Goal: Book appointment/travel/reservation

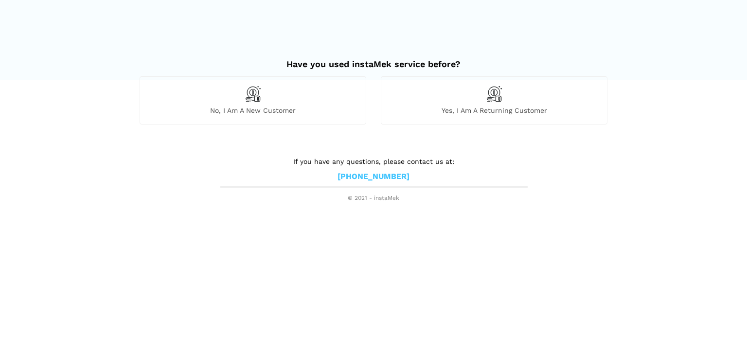
click at [504, 107] on span "Yes, I am a returning customer" at bounding box center [495, 110] width 226 height 9
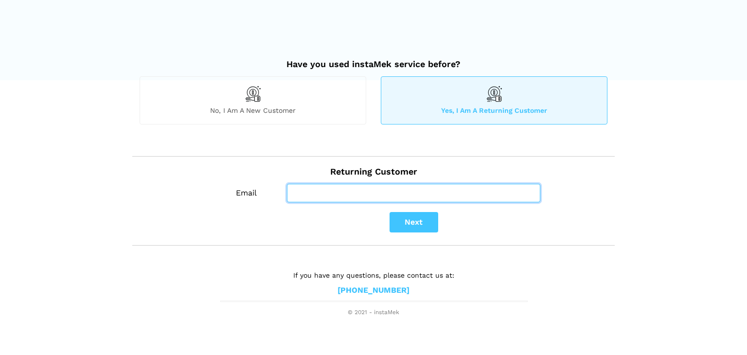
click at [319, 187] on input "Email" at bounding box center [414, 193] width 254 height 18
type input "[EMAIL_ADDRESS][DOMAIN_NAME]"
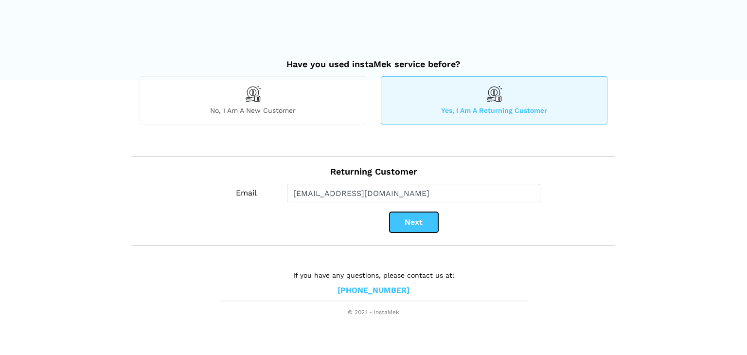
click at [396, 219] on button "Next" at bounding box center [414, 222] width 49 height 20
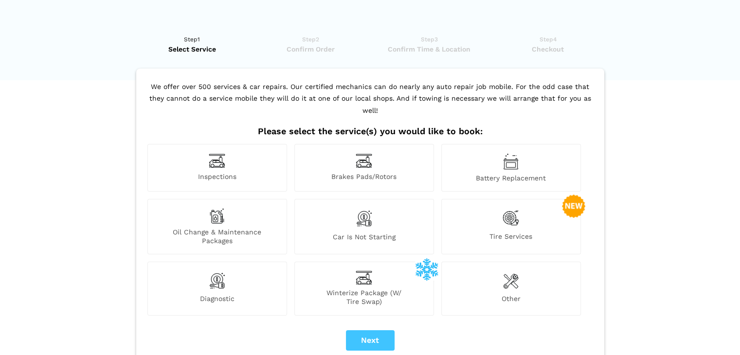
scroll to position [49, 0]
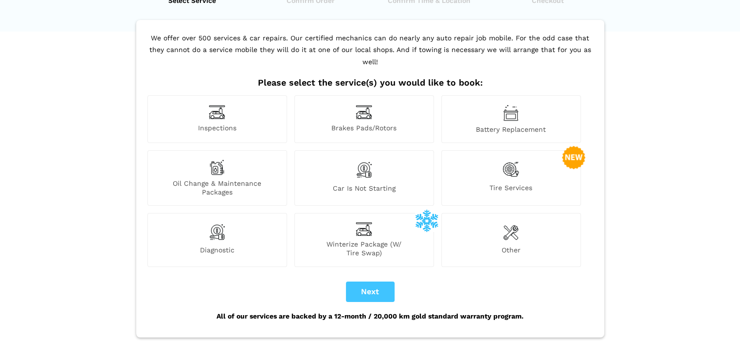
click at [360, 240] on span "Winterize Package (W/ Tire Swap)" at bounding box center [364, 249] width 139 height 18
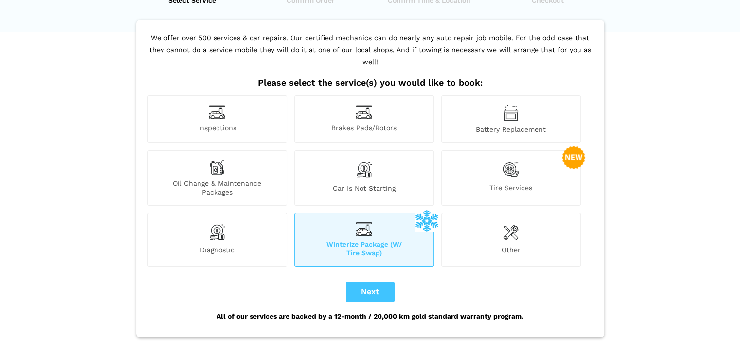
click at [500, 167] on div "Tire Services" at bounding box center [511, 177] width 140 height 55
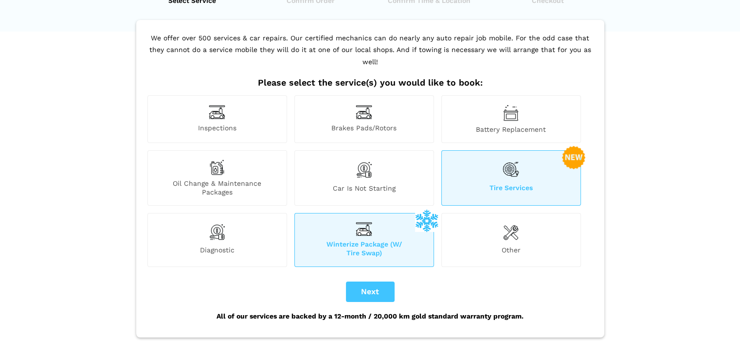
click at [358, 226] on div "Winterize Package (W/ Tire Swap)" at bounding box center [364, 240] width 140 height 54
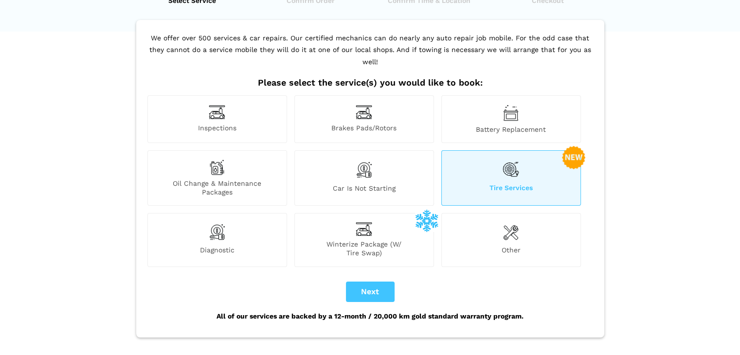
click at [214, 160] on img at bounding box center [217, 168] width 16 height 16
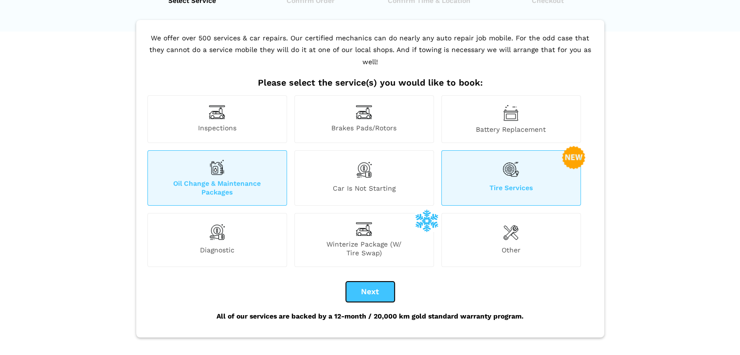
click at [367, 282] on button "Next" at bounding box center [370, 292] width 49 height 20
checkbox input "true"
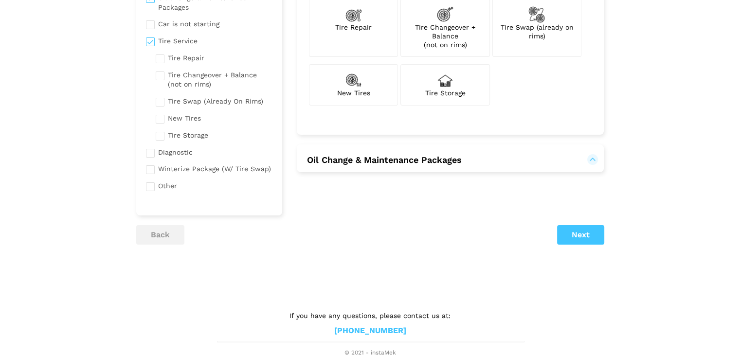
scroll to position [69, 0]
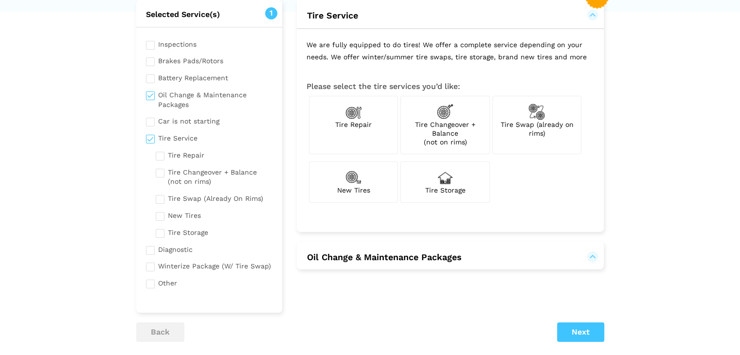
click at [445, 132] on span "Tire Changeover + Balance (not on rims)" at bounding box center [445, 133] width 60 height 25
checkbox input "true"
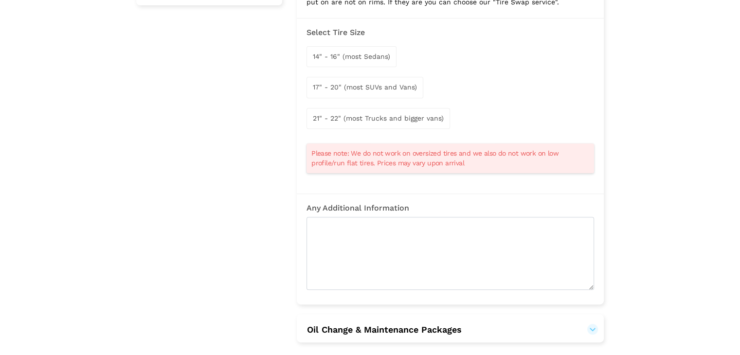
scroll to position [361, 0]
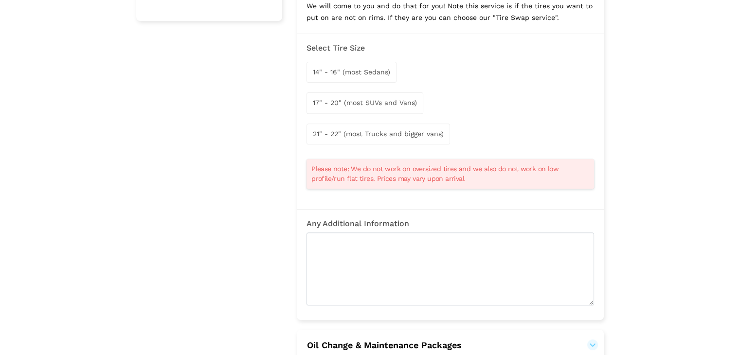
click at [341, 94] on div "17" - 20" (most SUVs and Vans)" at bounding box center [365, 102] width 117 height 21
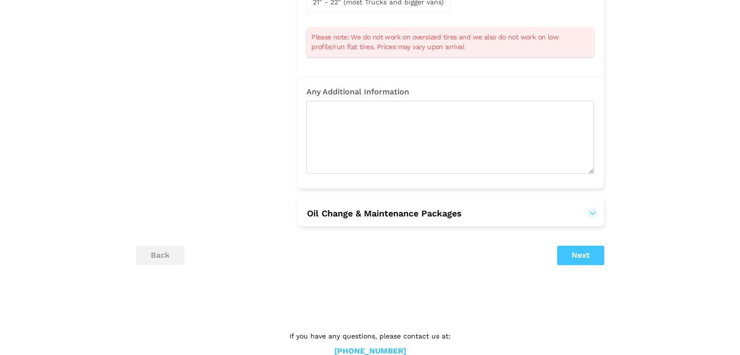
scroll to position [507, 0]
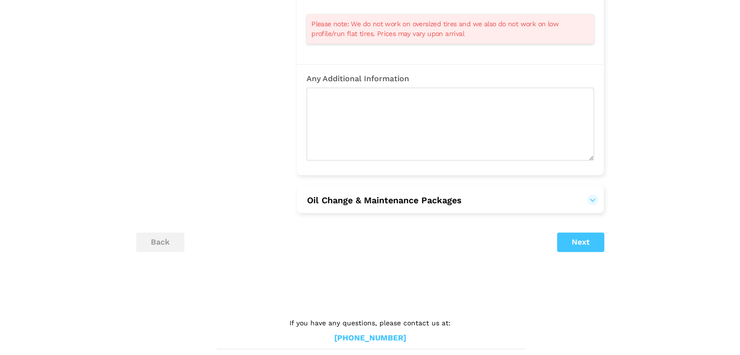
click at [510, 192] on h2 "Oil Change & Maintenance Packages" at bounding box center [450, 199] width 307 height 29
click at [462, 198] on button "Oil Change & Maintenance Packages" at bounding box center [385, 201] width 156 height 12
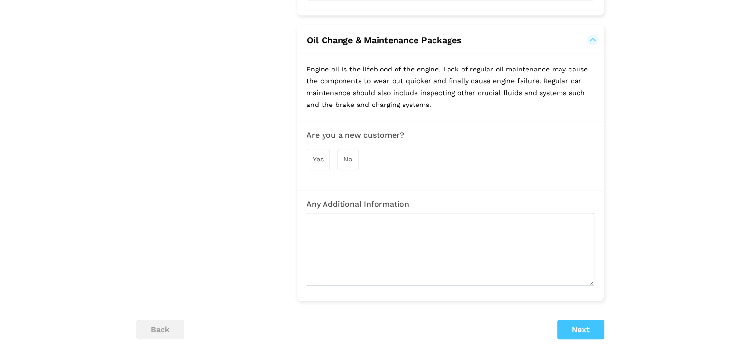
scroll to position [701, 0]
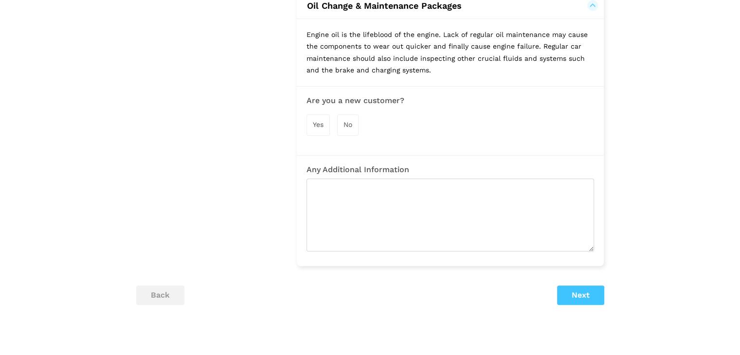
click at [345, 123] on span "No" at bounding box center [348, 125] width 9 height 8
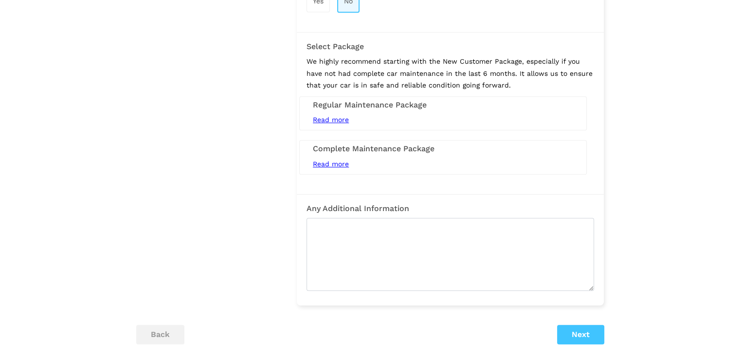
scroll to position [847, 0]
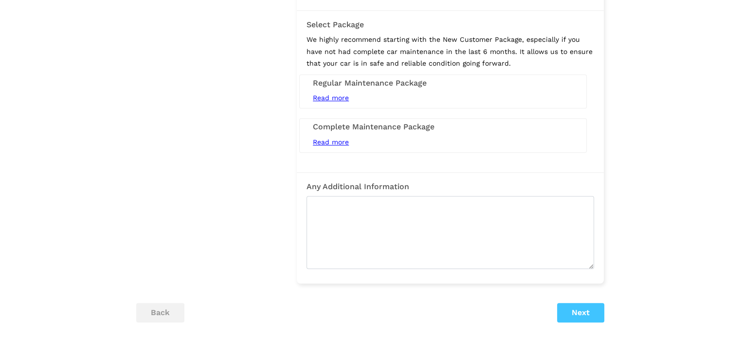
click at [423, 79] on h3 "Regular Maintenance Package" at bounding box center [443, 83] width 260 height 9
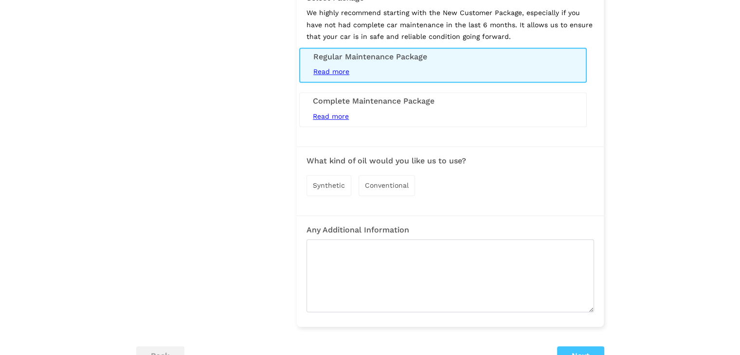
scroll to position [945, 0]
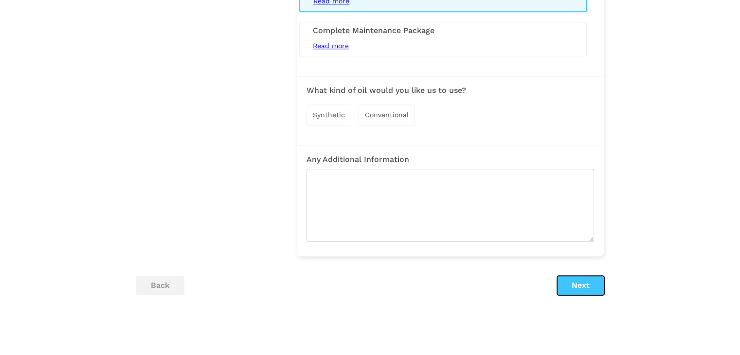
click at [559, 285] on button "Next" at bounding box center [580, 285] width 47 height 19
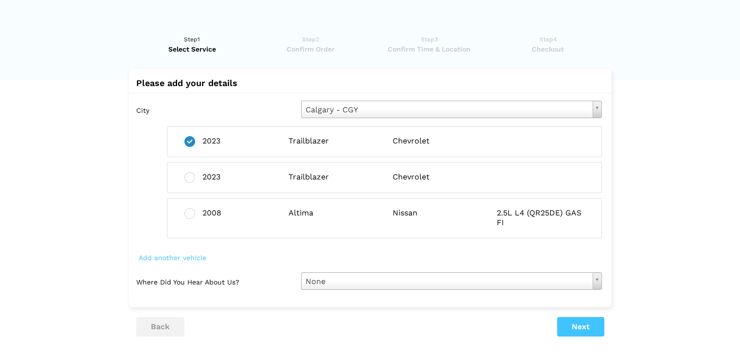
scroll to position [49, 0]
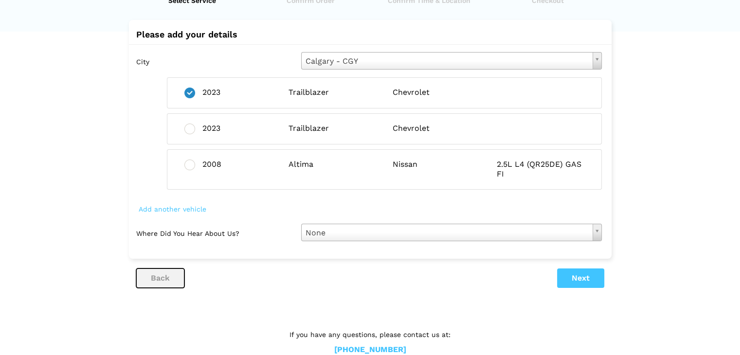
click at [146, 275] on button "back" at bounding box center [160, 278] width 48 height 19
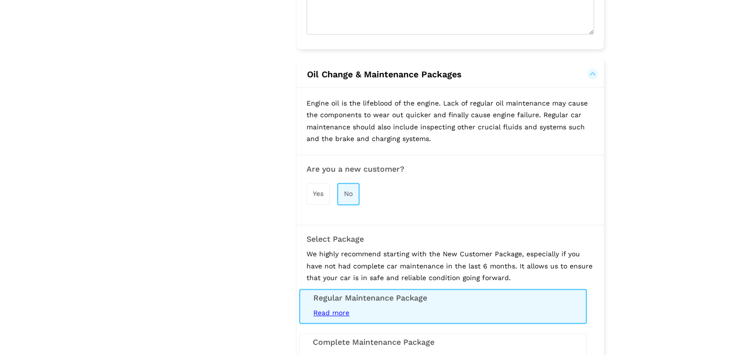
scroll to position [925, 0]
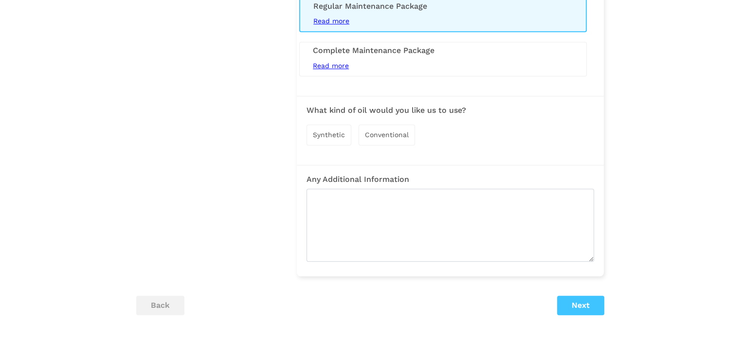
click at [400, 131] on span "Conventional" at bounding box center [387, 135] width 44 height 8
click at [584, 301] on button "Next" at bounding box center [580, 306] width 47 height 19
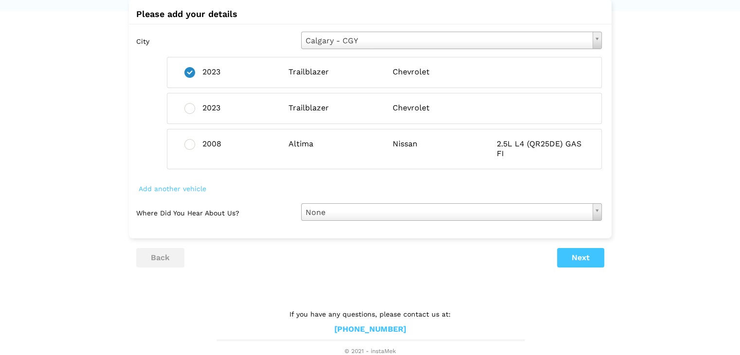
scroll to position [70, 0]
click at [587, 254] on button "Next" at bounding box center [580, 256] width 47 height 19
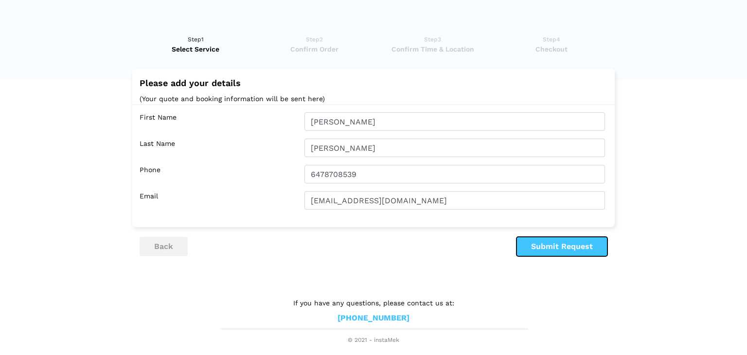
click at [544, 244] on button "Submit Request" at bounding box center [562, 246] width 91 height 19
